Goal: Transaction & Acquisition: Subscribe to service/newsletter

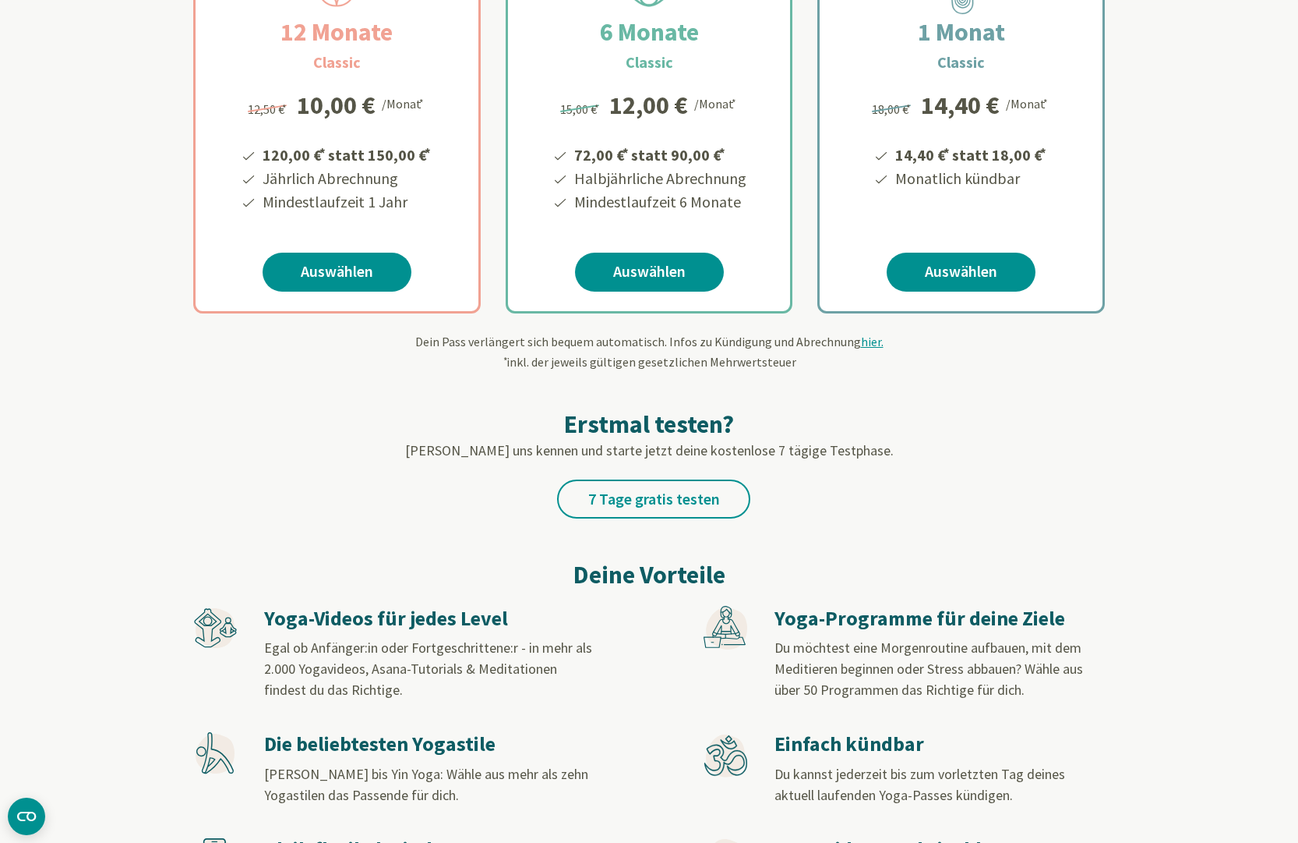
scroll to position [359, 0]
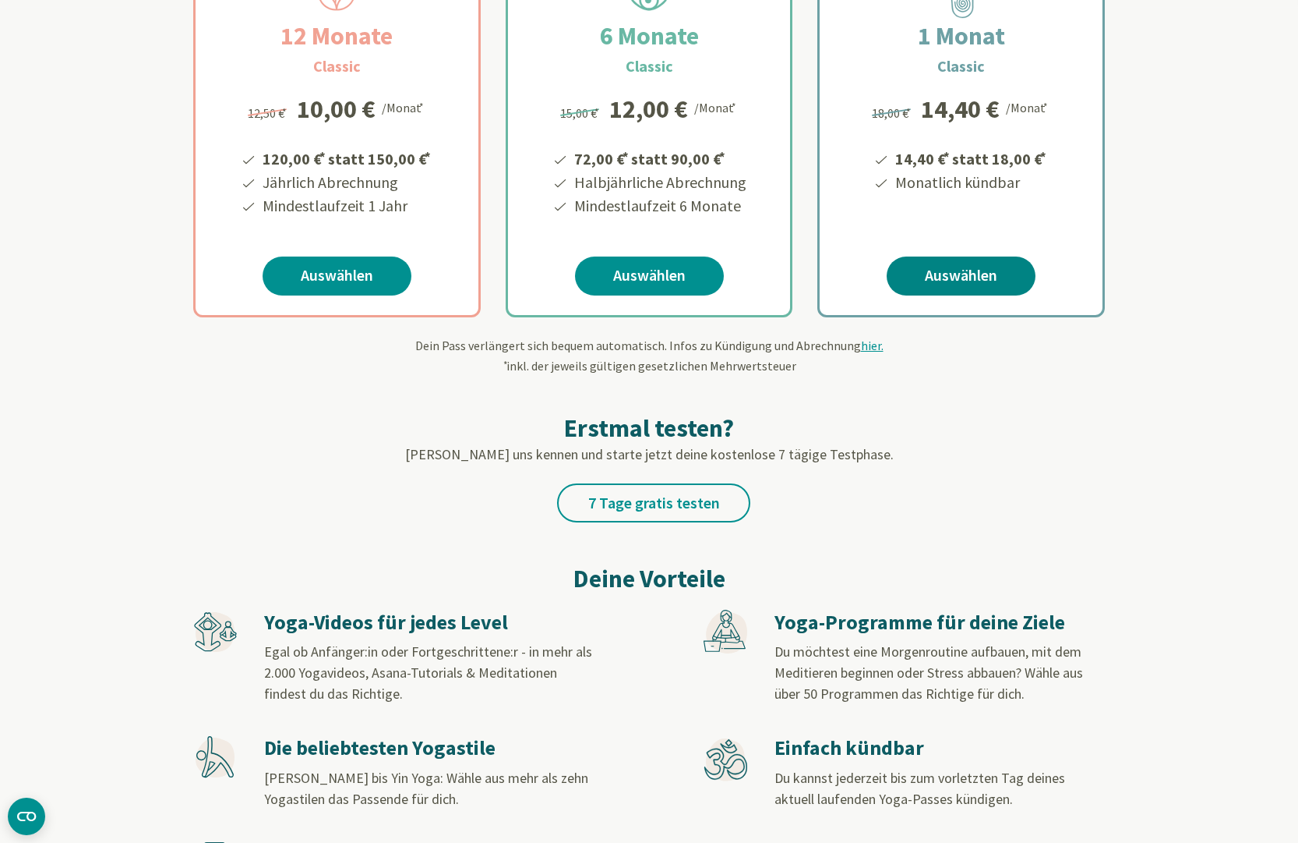
click at [970, 278] on link "Auswählen" at bounding box center [961, 275] width 149 height 39
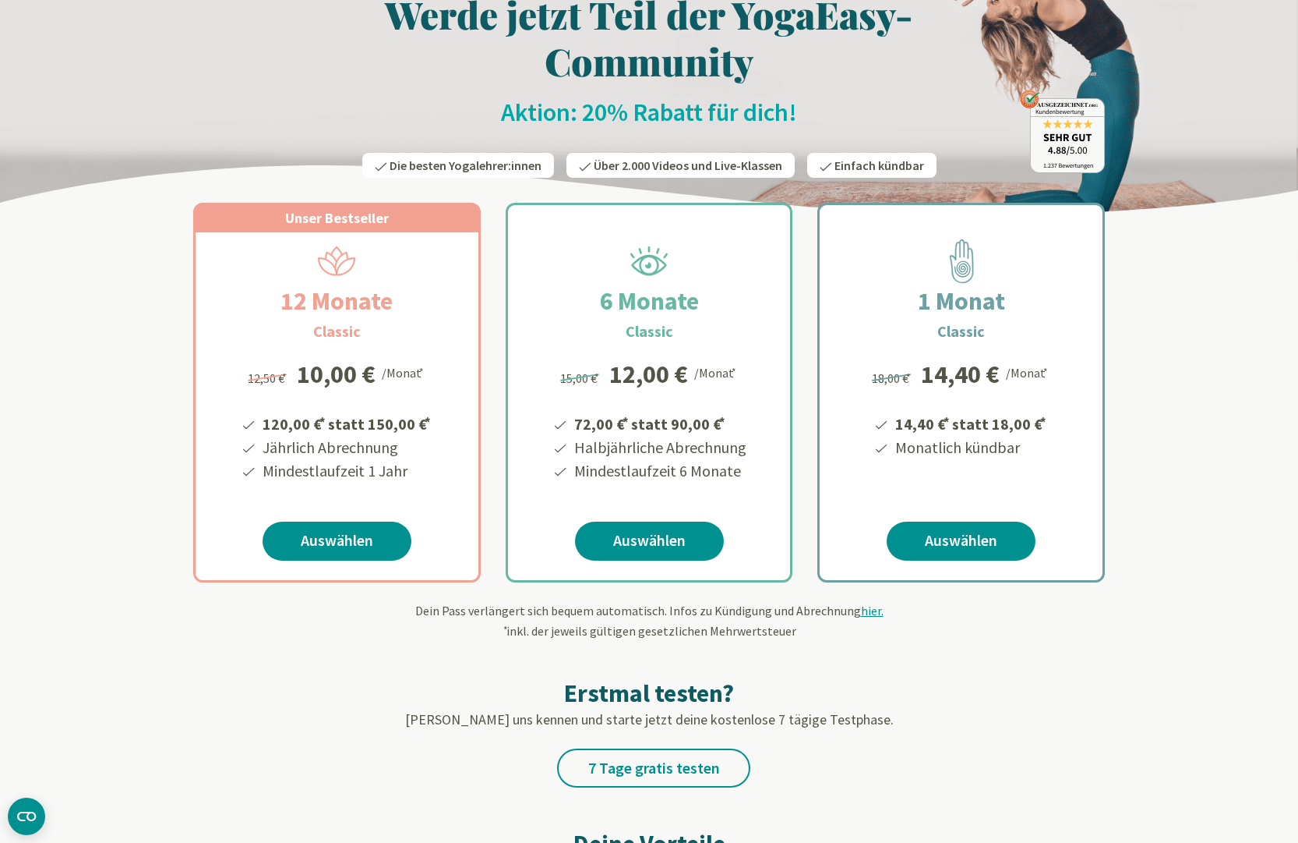
scroll to position [98, 0]
